Goal: Find specific page/section: Find specific page/section

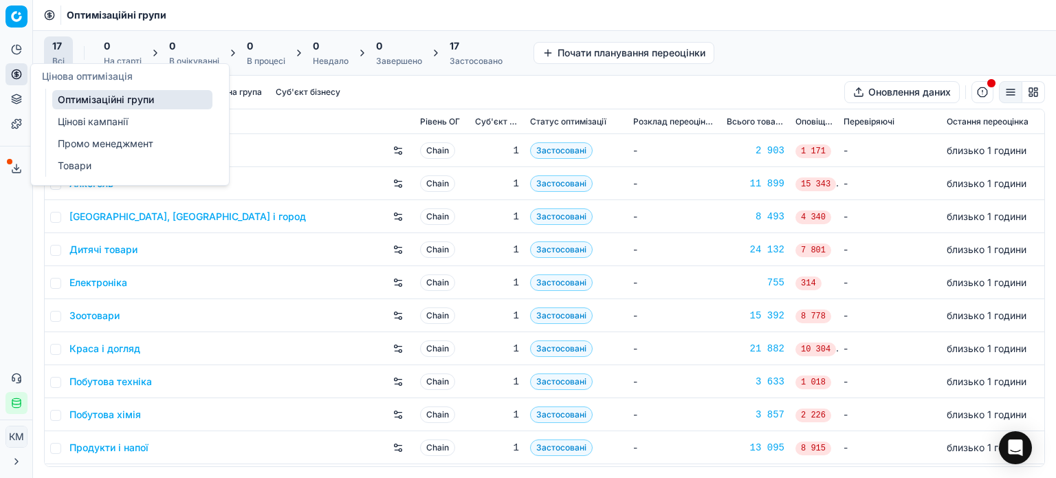
click at [91, 104] on link "Оптимізаційні групи" at bounding box center [132, 99] width 160 height 19
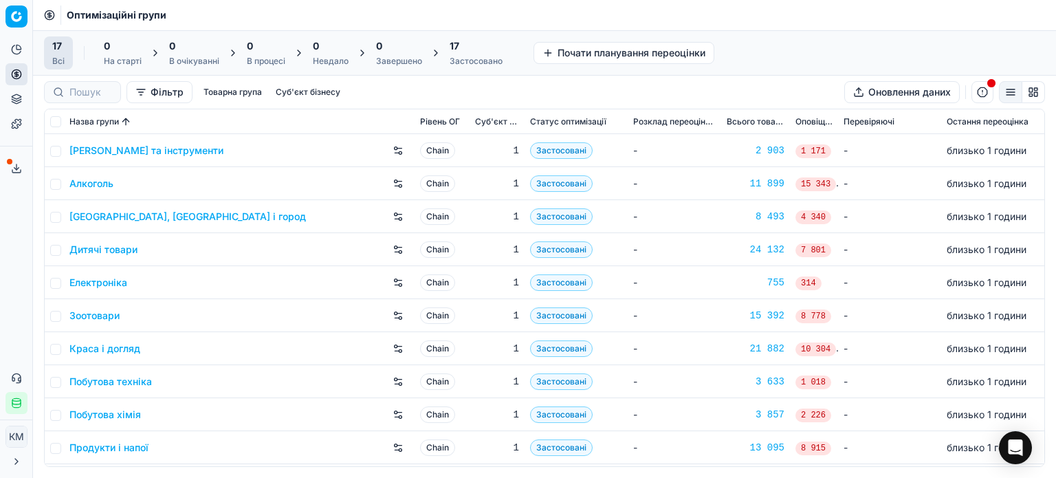
click at [113, 251] on link "Дитячі товари" at bounding box center [103, 250] width 68 height 14
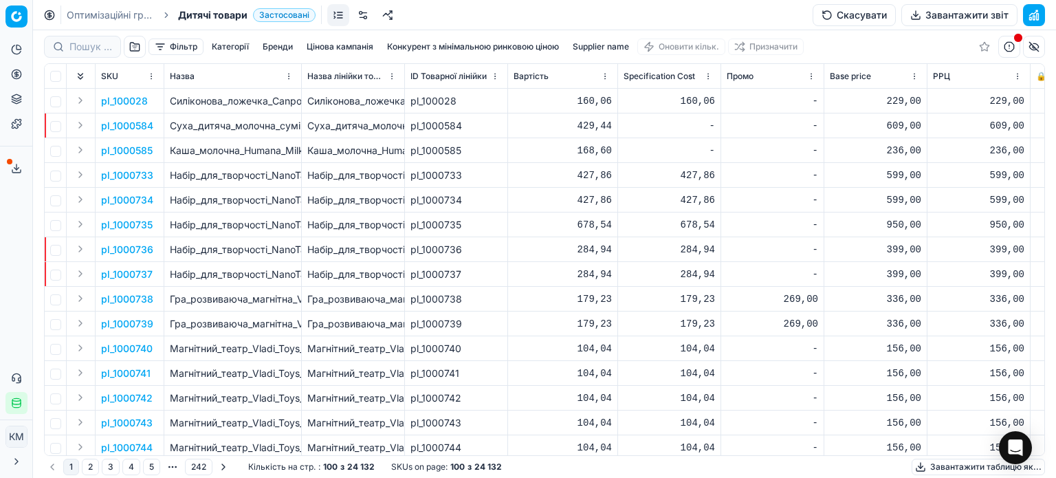
click at [76, 43] on div "Фільтр Категорії [PERSON_NAME] кампанія Конкурент з мінімальною ринковою ціною …" at bounding box center [544, 254] width 1023 height 448
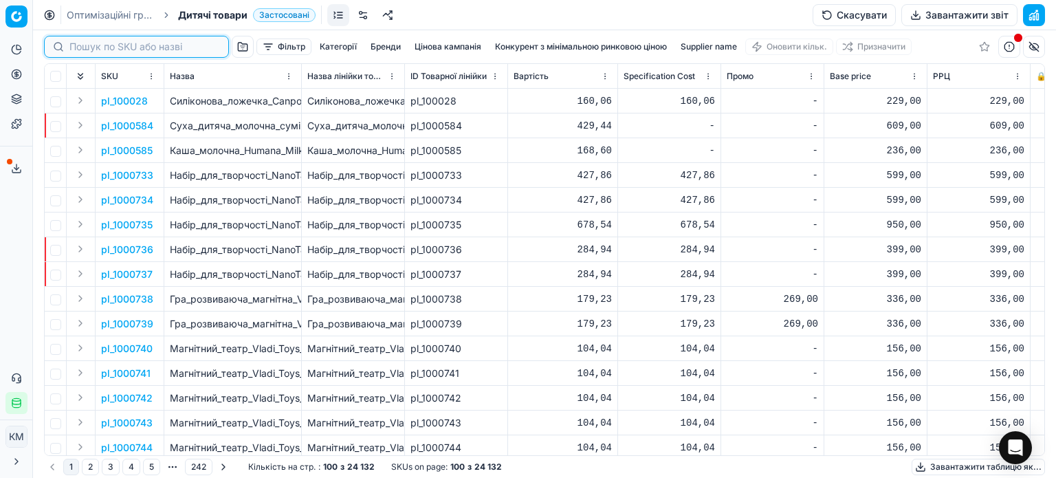
click at [78, 45] on input at bounding box center [144, 47] width 151 height 14
paste input "414720"
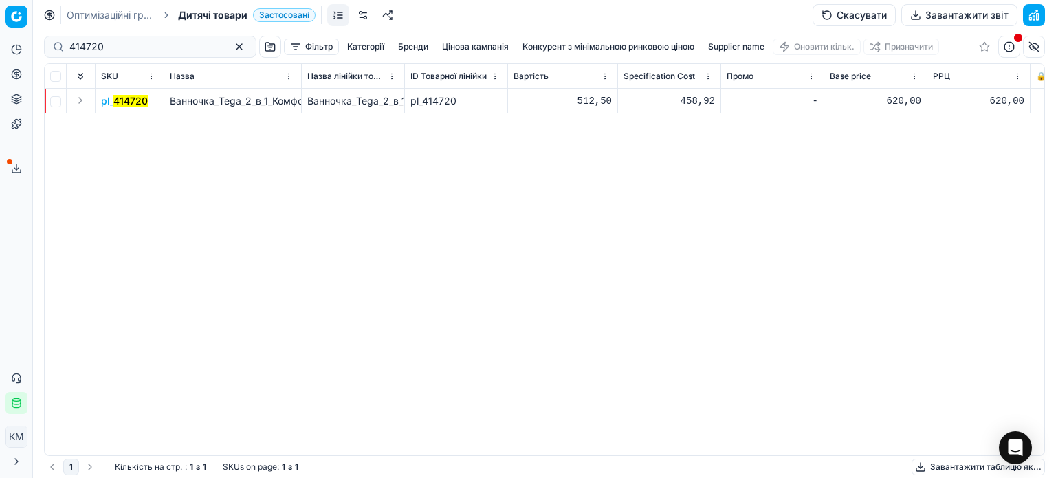
click at [234, 241] on div "pl_ 414720 Ванночка_Tega_2_в_1_Комфорт,_анатомічна,_синій,_92_см_(TG-011-126) В…" at bounding box center [545, 272] width 1000 height 366
click at [128, 97] on mark "414720" at bounding box center [130, 101] width 34 height 12
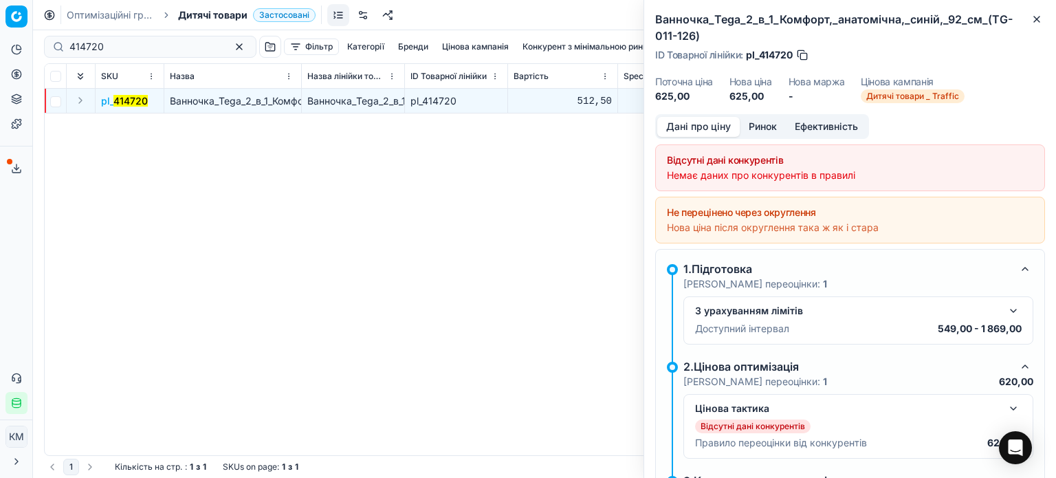
click at [330, 166] on div "pl_ 414720 Ванночка_Tega_2_в_1_Комфорт,_анатомічна,_синій,_92_см_(TG-011-126) В…" at bounding box center [545, 272] width 1000 height 366
click at [1033, 18] on icon "button" at bounding box center [1036, 19] width 11 height 11
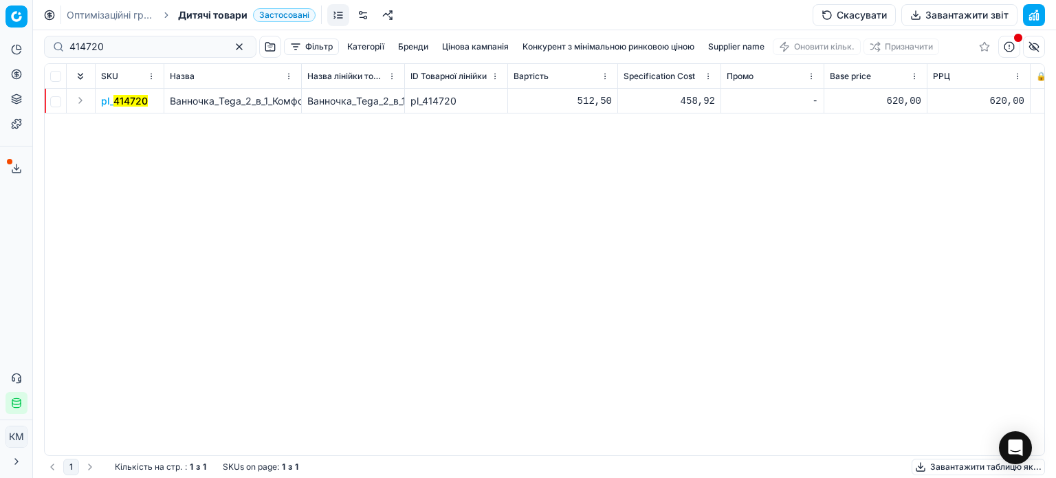
drag, startPoint x: 837, startPoint y: 204, endPoint x: 1055, endPoint y: 202, distance: 218.0
click at [1055, 202] on div "414720 Фільтр Категорії [PERSON_NAME] кампанія Конкурент з мінімальною ринковою…" at bounding box center [544, 254] width 1023 height 448
drag, startPoint x: 782, startPoint y: 222, endPoint x: 498, endPoint y: 263, distance: 286.9
click at [781, 222] on div "pl_ 414720 Ванночка_Tega_2_в_1_Комфорт,_анатомічна,_синій,_92_см_(TG-011-126) В…" at bounding box center [545, 272] width 1000 height 366
drag, startPoint x: 116, startPoint y: 52, endPoint x: 0, endPoint y: -30, distance: 141.2
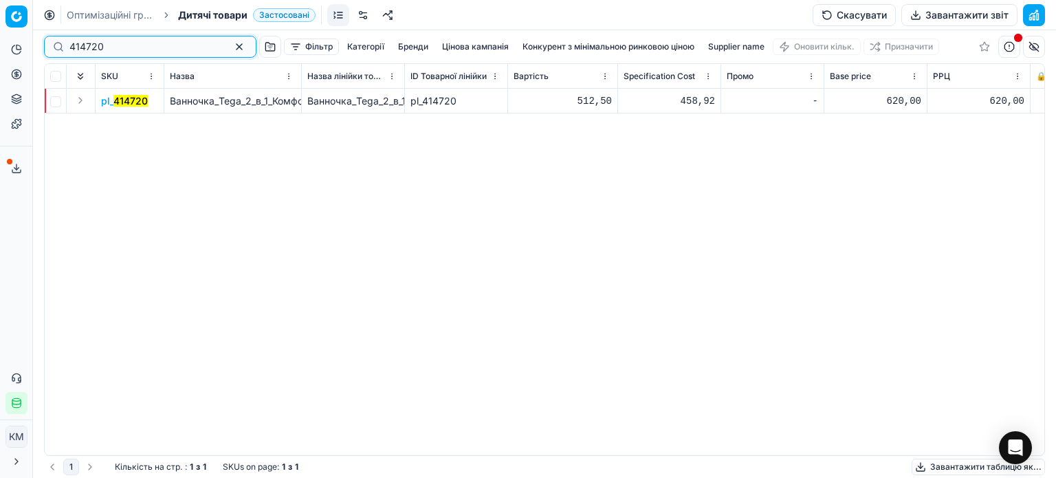
click at [0, 0] on html "Pricing platform Аналітика Цінова оптимізація Асортимент продукції Шаблони Серв…" at bounding box center [528, 239] width 1056 height 478
paste input "9445"
drag, startPoint x: 825, startPoint y: 166, endPoint x: 1053, endPoint y: 176, distance: 227.8
click at [1054, 175] on div "49445 Фільтр Категорії [PERSON_NAME] кампанія Конкурент з мінімальною ринковою …" at bounding box center [544, 254] width 1023 height 448
click at [863, 190] on div "pl_ 49445 Пляшечка_для_годування_Suavinex_Hygge_Затишні_історії,_150_мл,_бірюзо…" at bounding box center [545, 272] width 1000 height 366
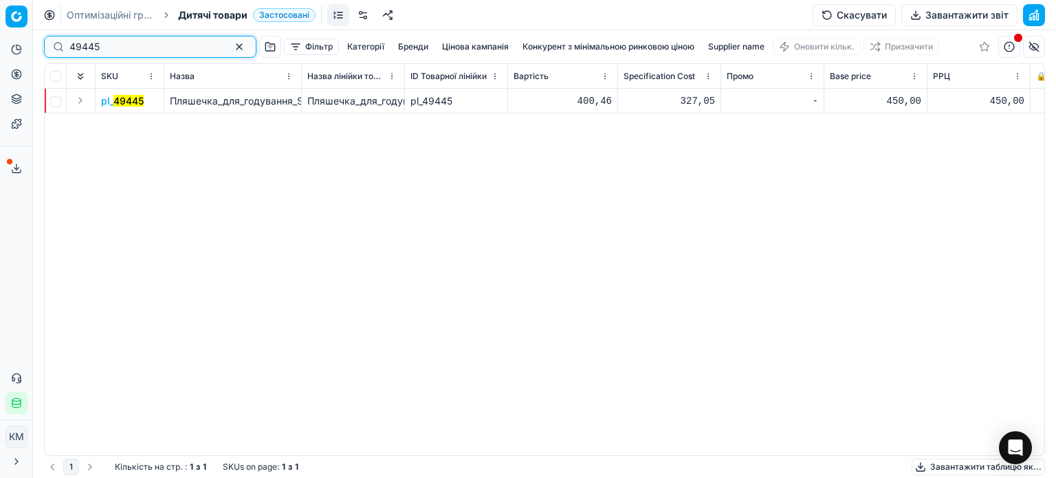
drag, startPoint x: 118, startPoint y: 47, endPoint x: 0, endPoint y: 20, distance: 121.4
click at [0, 20] on div "Pricing platform Аналітика Цінова оптимізація Асортимент продукції Шаблони Серв…" at bounding box center [528, 239] width 1056 height 478
paste input "615649"
drag, startPoint x: 137, startPoint y: 40, endPoint x: 0, endPoint y: 42, distance: 136.8
click at [0, 42] on div "Pricing platform Аналітика Цінова оптимізація Асортимент продукції Шаблони Серв…" at bounding box center [528, 239] width 1056 height 478
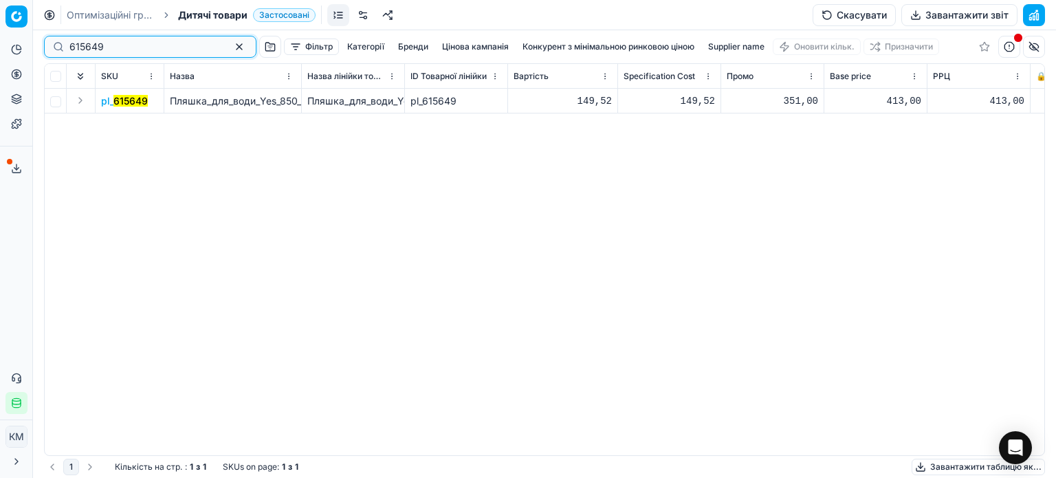
paste input "99576"
type input "699576"
